Goal: Information Seeking & Learning: Learn about a topic

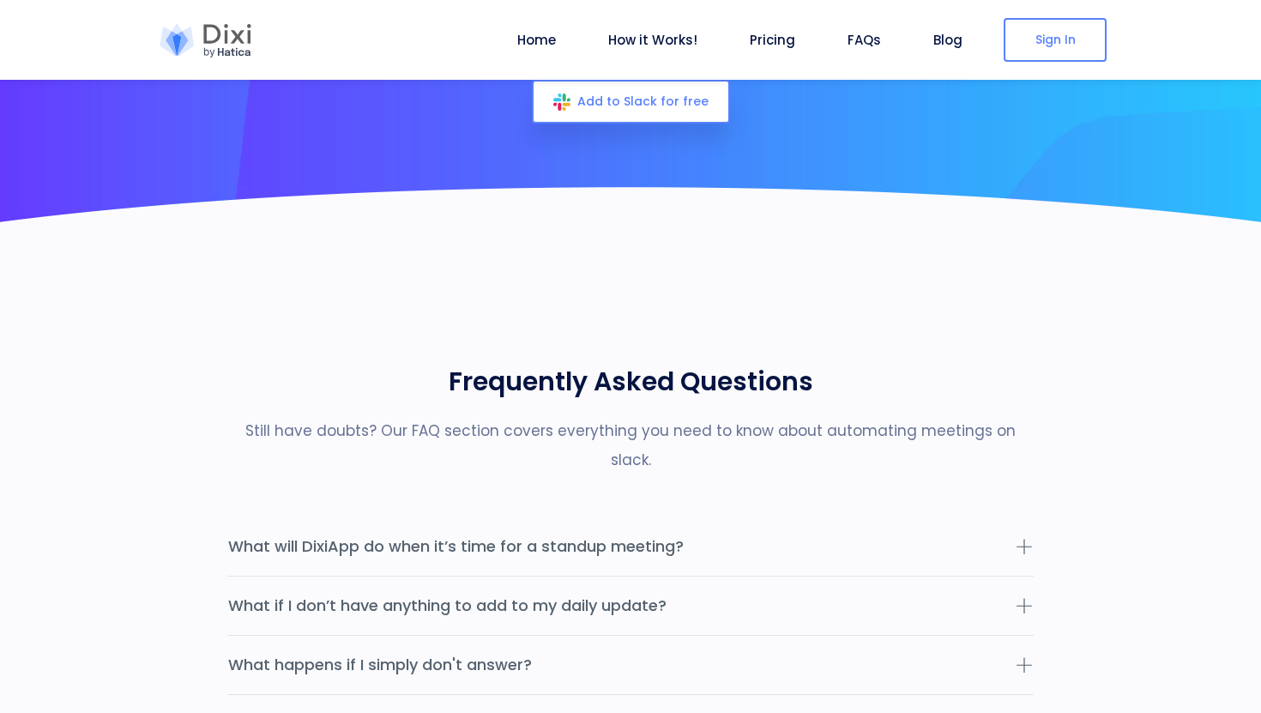
scroll to position [4973, 0]
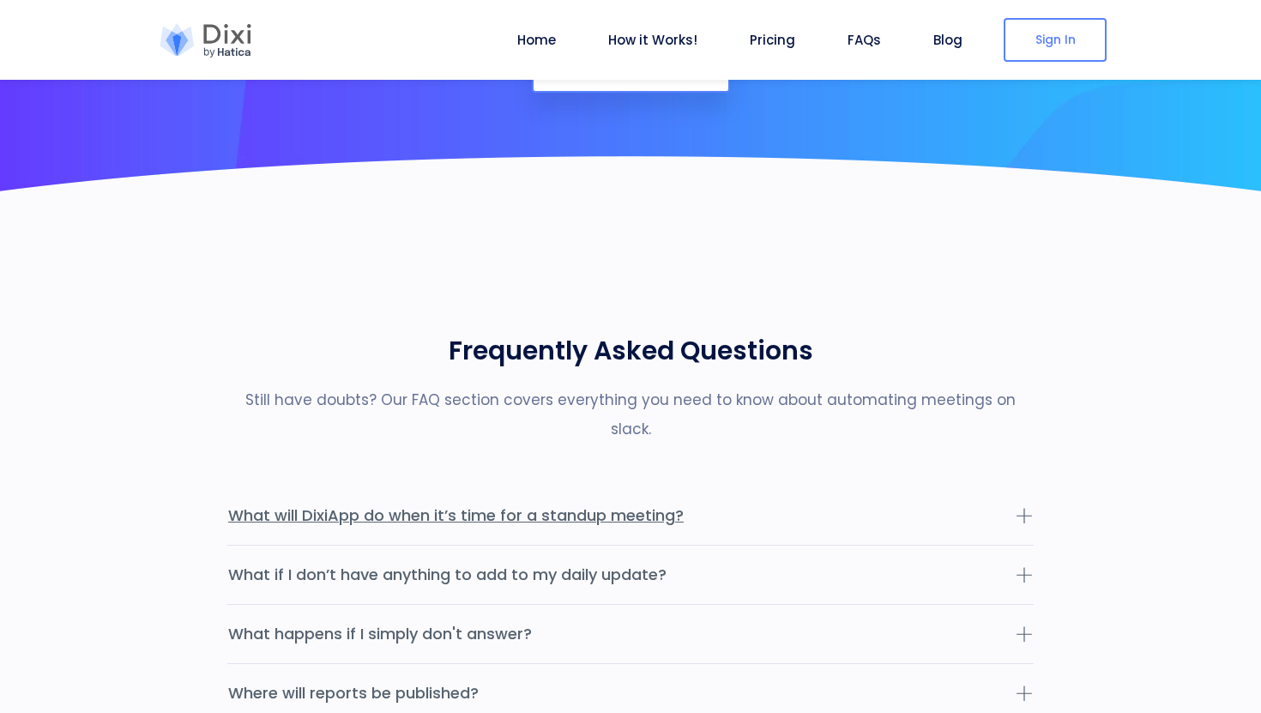
click at [731, 486] on button "What will DixiApp do when it’s time for a standup meeting?" at bounding box center [630, 515] width 806 height 58
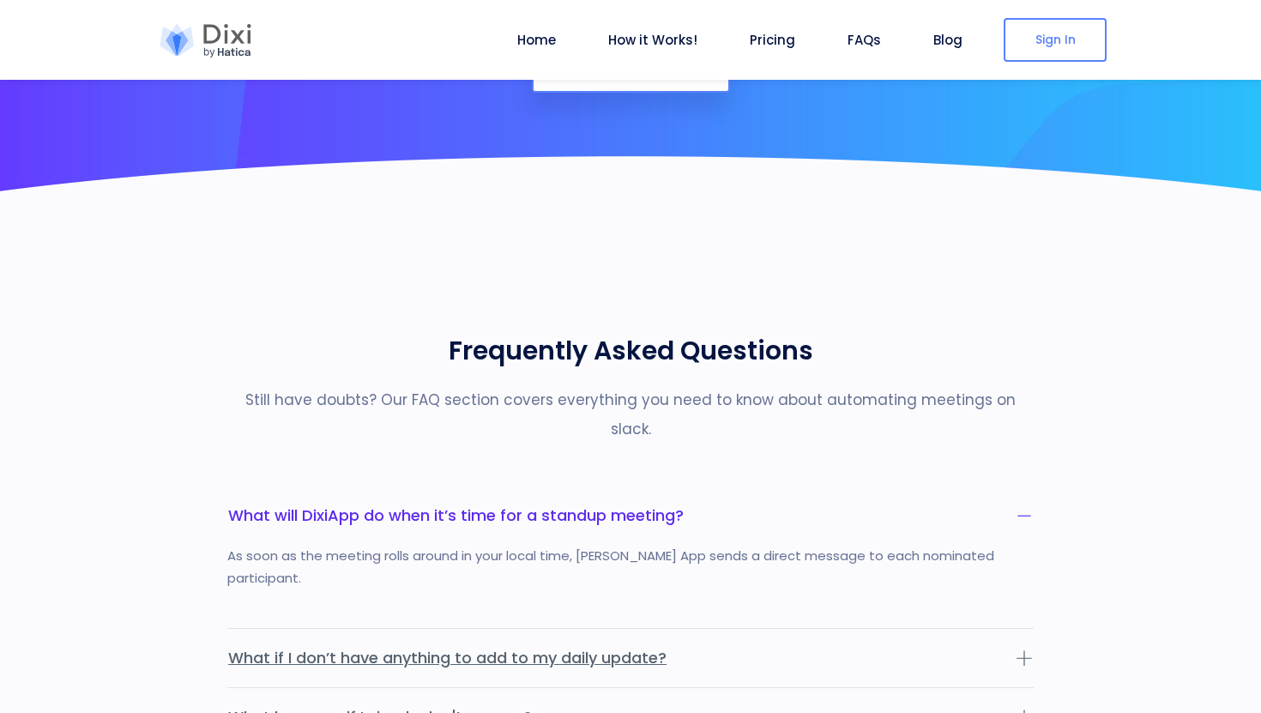
click at [822, 629] on button "What if I don’t have anything to add to my daily update?" at bounding box center [630, 658] width 806 height 58
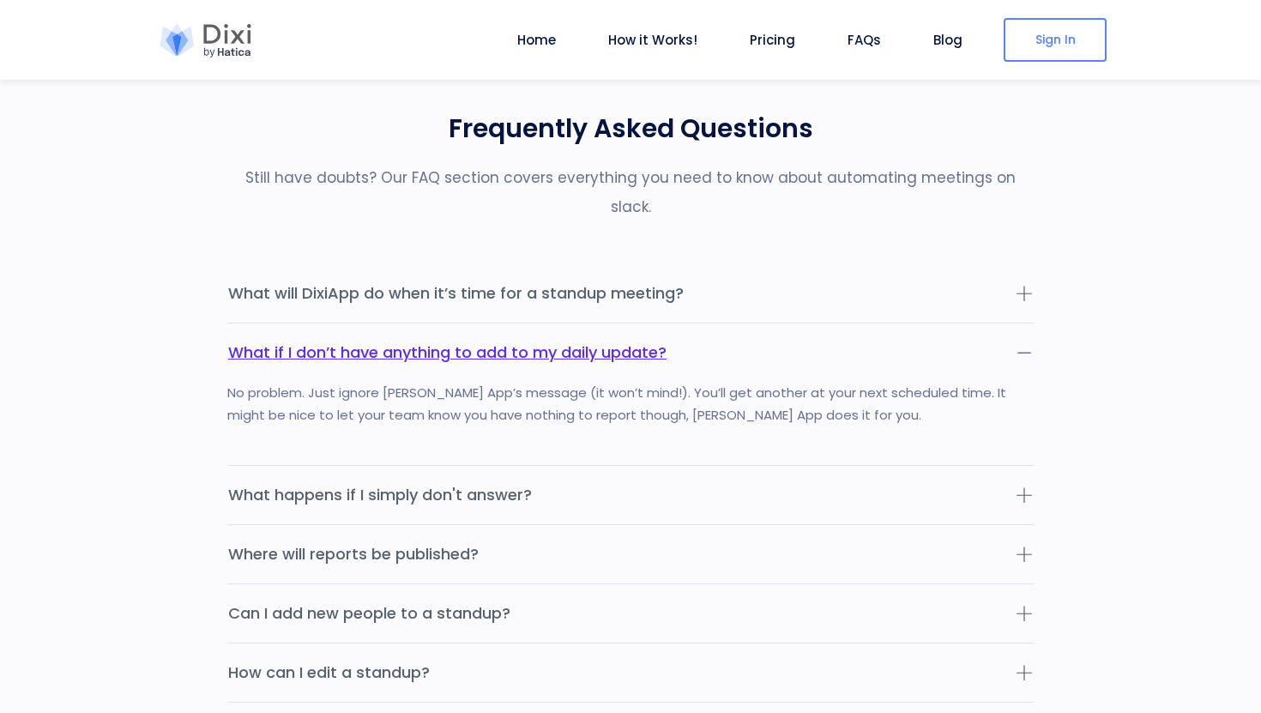
scroll to position [5196, 0]
click at [716, 465] on button "What happens if I simply don't answer?" at bounding box center [630, 494] width 806 height 58
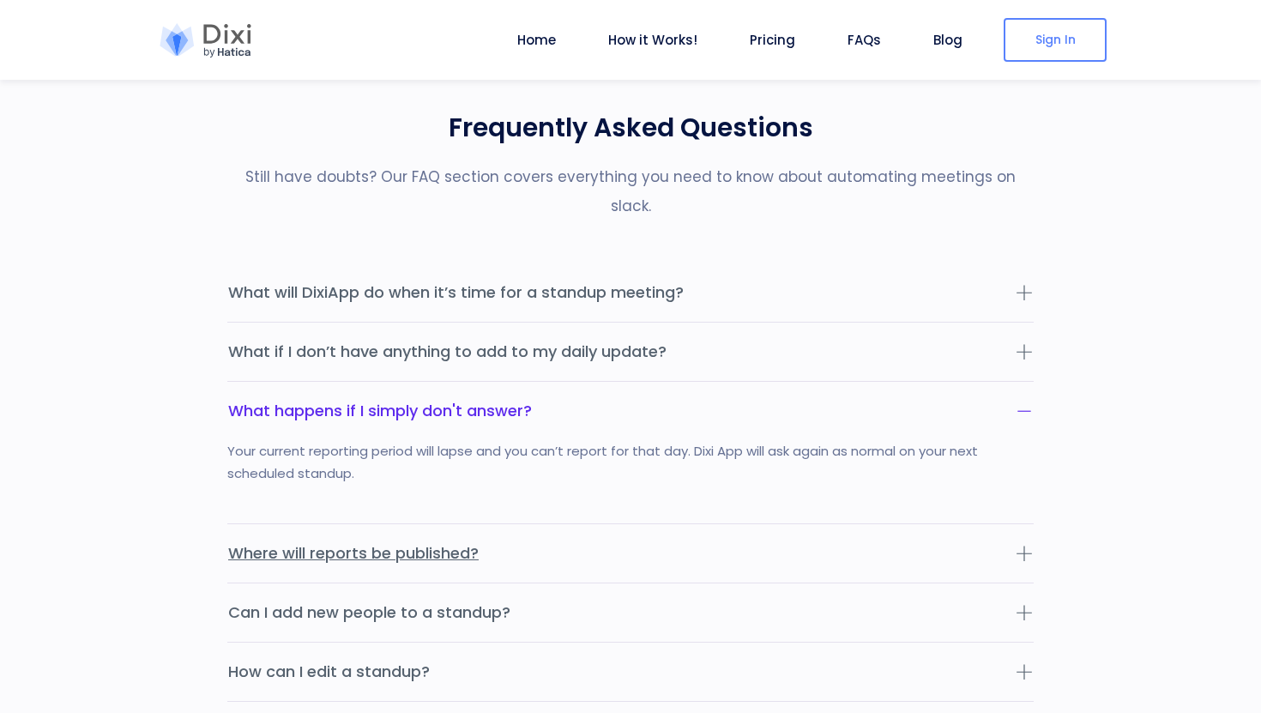
click at [711, 524] on button "Where will reports be published?" at bounding box center [630, 553] width 806 height 58
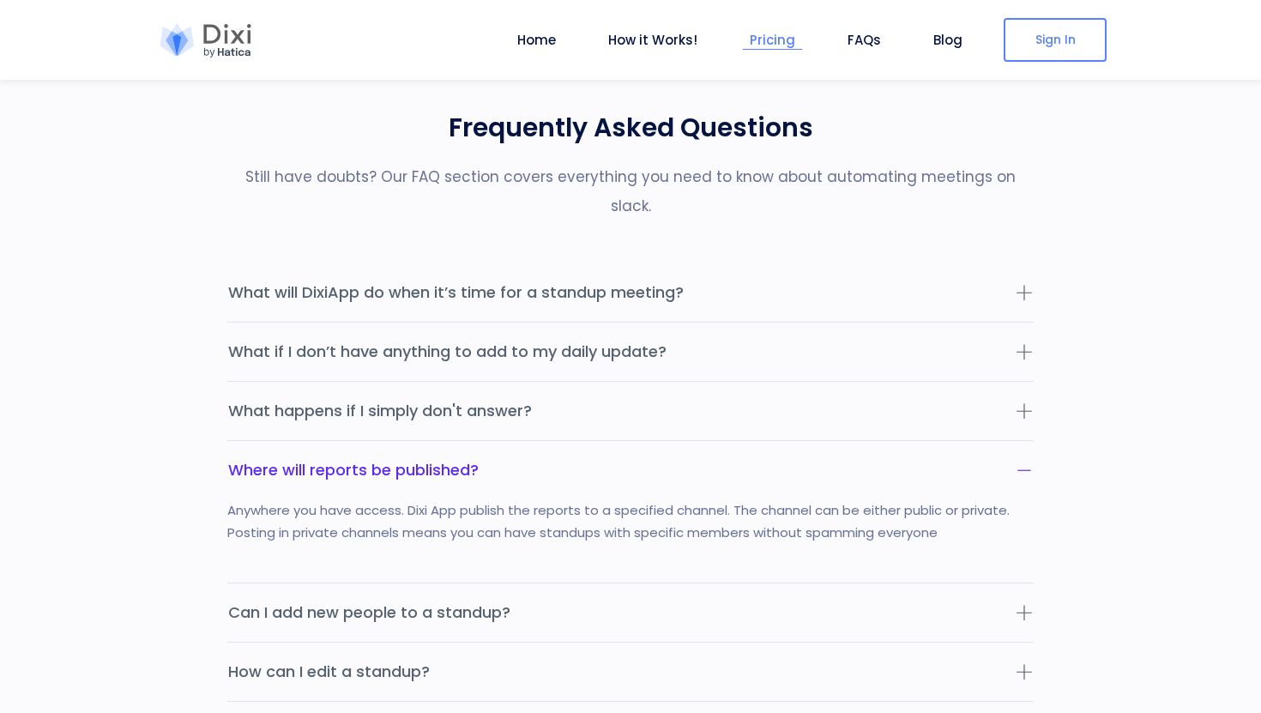
click at [769, 51] on li "Pricing" at bounding box center [772, 40] width 59 height 80
click at [664, 37] on link "How it Works!" at bounding box center [652, 40] width 103 height 20
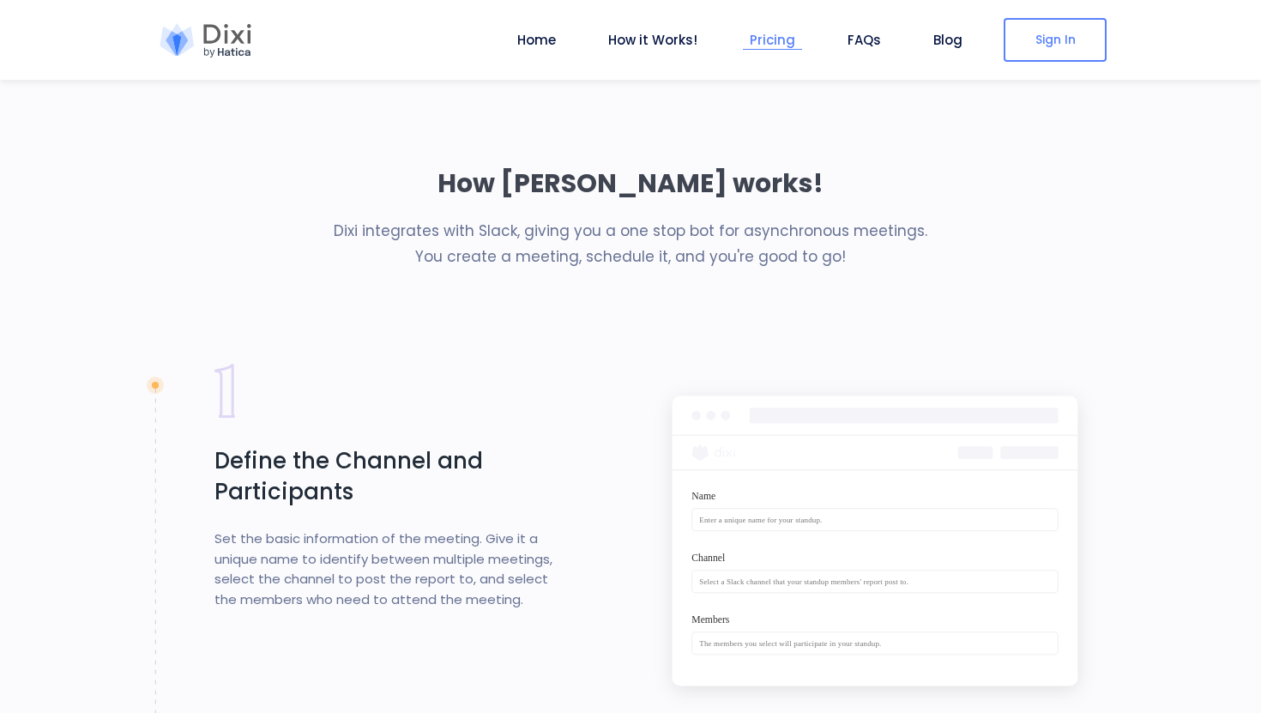
click at [786, 45] on link "Pricing" at bounding box center [772, 40] width 59 height 20
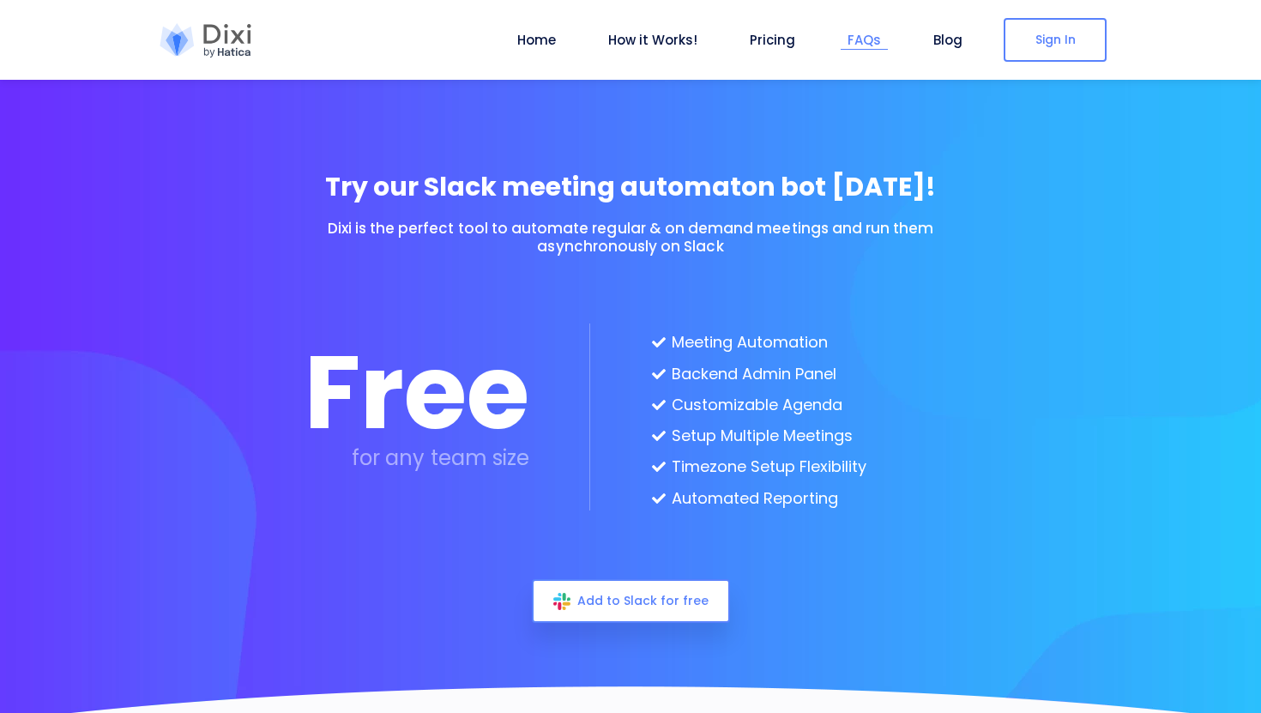
click at [884, 39] on link "FAQs" at bounding box center [863, 40] width 47 height 20
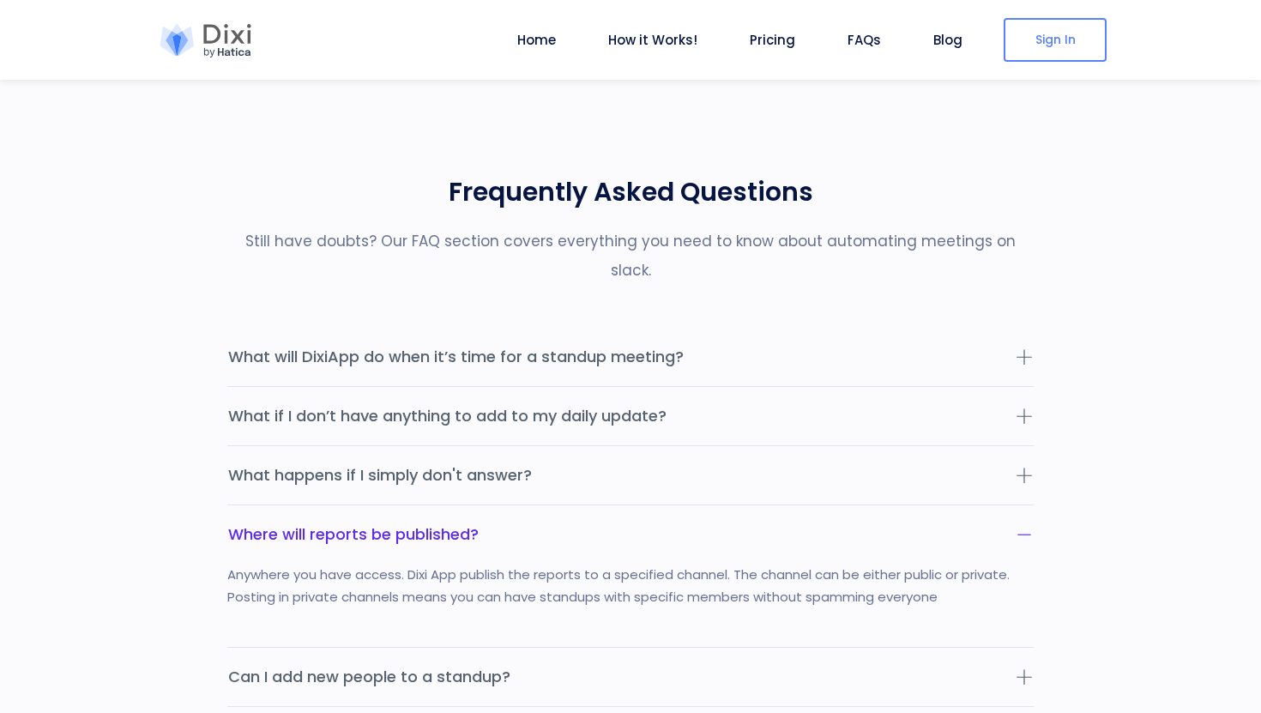
scroll to position [5140, 0]
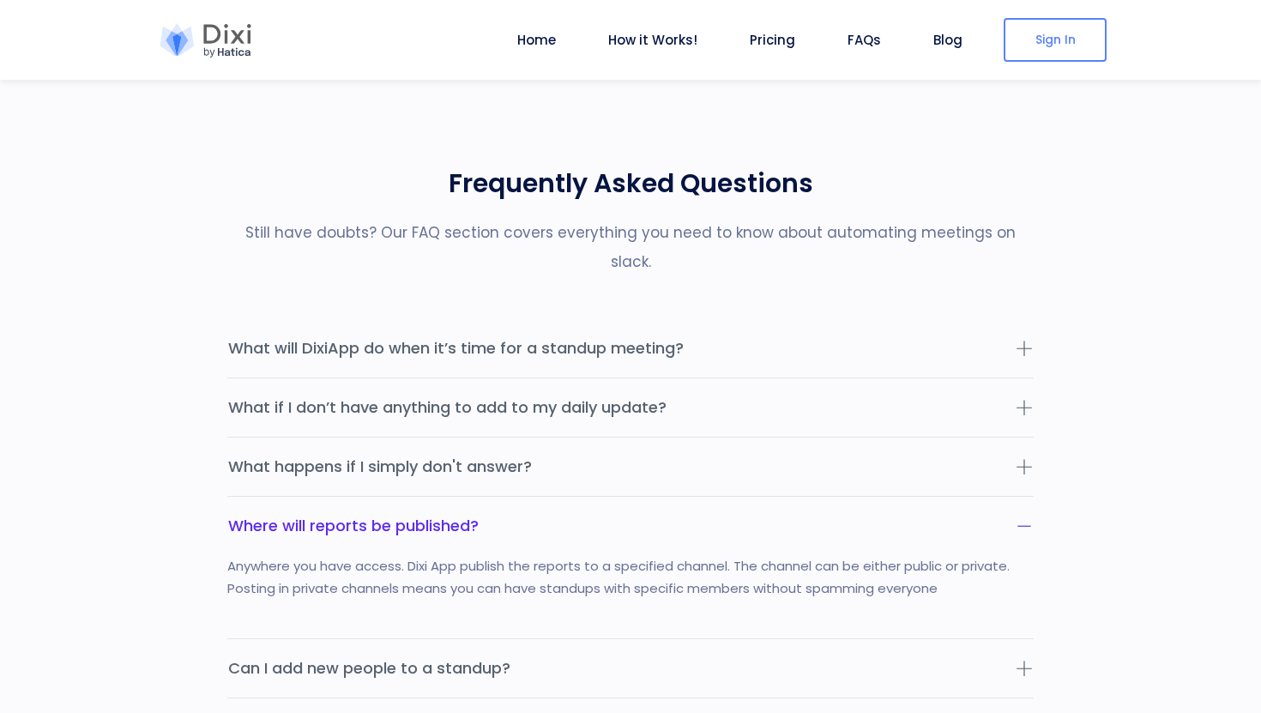
click at [915, 34] on ul "Home How it Works! Pricing FAQs Blog Logout" at bounding box center [739, 40] width 459 height 80
click at [933, 34] on link "Blog" at bounding box center [947, 40] width 43 height 20
